Goal: Find specific fact: Find specific fact

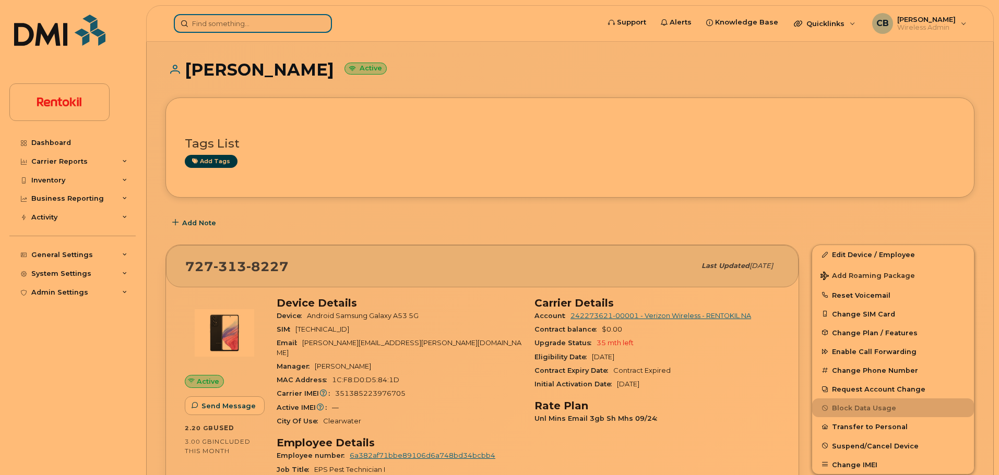
click at [274, 26] on input at bounding box center [253, 23] width 158 height 19
paste input "3194872957"
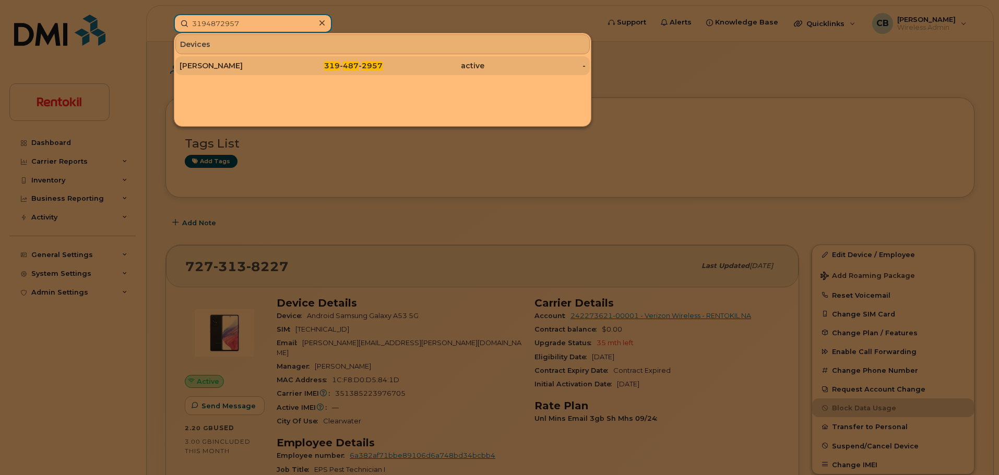
type input "3194872957"
click at [233, 64] on div "[PERSON_NAME]" at bounding box center [230, 66] width 102 height 10
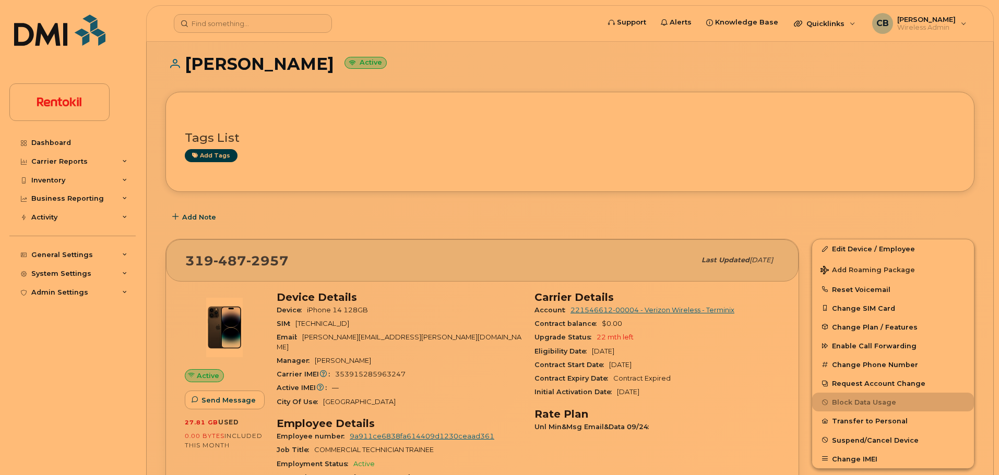
scroll to position [16, 0]
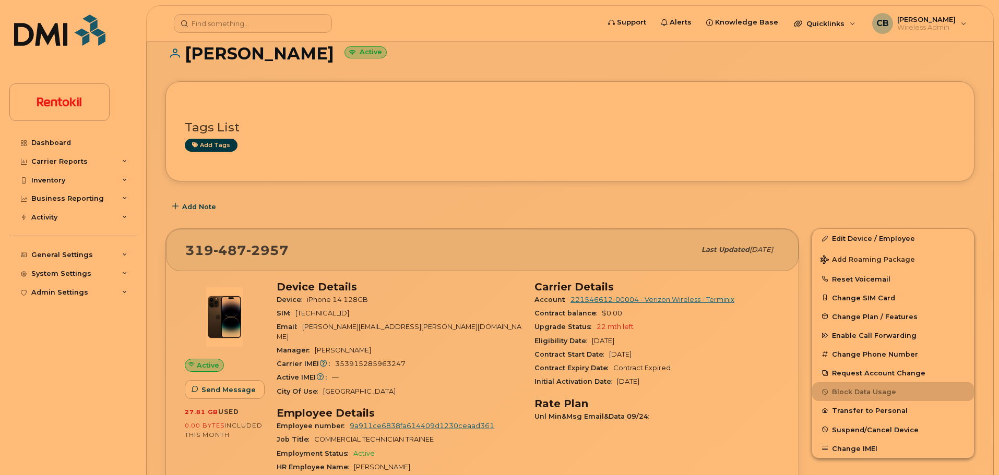
click at [364, 360] on span "353915285963247" at bounding box center [370, 364] width 70 height 8
copy span "353915285963247"
click at [276, 249] on span "2957" at bounding box center [267, 251] width 42 height 16
drag, startPoint x: 276, startPoint y: 249, endPoint x: 203, endPoint y: 242, distance: 73.4
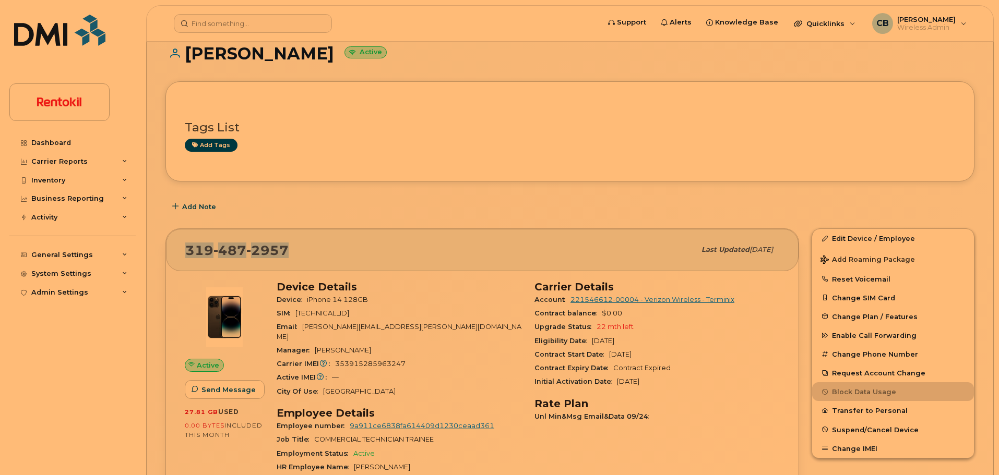
click at [203, 243] on span "[PHONE_NUMBER]" at bounding box center [236, 251] width 103 height 16
copy span "[PHONE_NUMBER]"
